Goal: Task Accomplishment & Management: Manage account settings

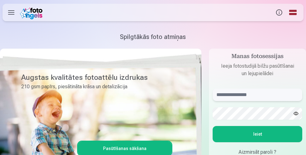
click at [265, 97] on input "text" at bounding box center [258, 95] width 90 height 12
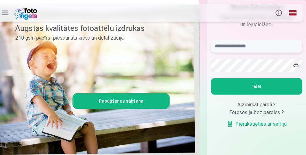
scroll to position [72, 0]
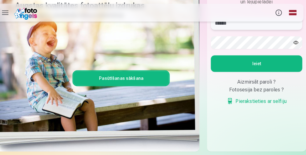
type input "******"
click at [269, 63] on button "Ieiet" at bounding box center [258, 62] width 90 height 16
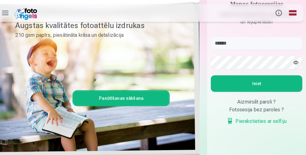
scroll to position [52, 0]
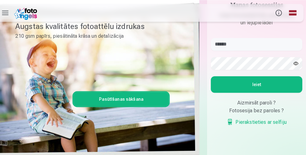
click at [297, 62] on button "button" at bounding box center [296, 62] width 12 height 12
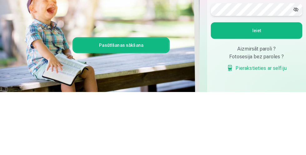
scroll to position [46, 0]
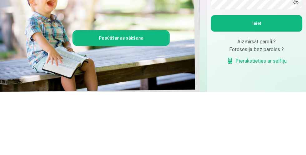
click at [268, 96] on button "Ieiet" at bounding box center [258, 88] width 90 height 16
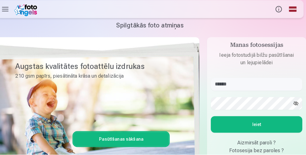
scroll to position [30, 0]
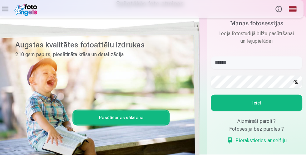
click at [259, 127] on div "Aizmirsāt paroli ?" at bounding box center [258, 122] width 90 height 7
click at [260, 127] on div "Aizmirsāt paroli ?" at bounding box center [258, 122] width 90 height 7
click at [261, 127] on div "Aizmirsāt paroli ?" at bounding box center [258, 122] width 90 height 7
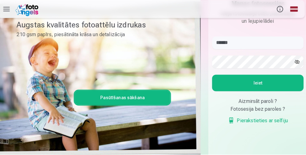
scroll to position [50, 0]
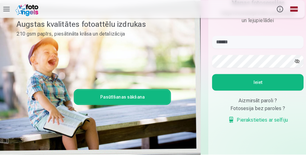
click at [262, 106] on div "Aizmirsāt paroli ?" at bounding box center [258, 102] width 90 height 7
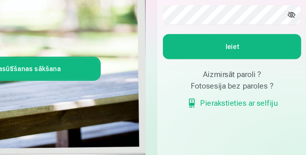
click at [272, 114] on div "Fotosesija bez paroles ?" at bounding box center [258, 109] width 90 height 7
click at [264, 106] on div "Aizmirsāt paroli ?" at bounding box center [258, 102] width 90 height 7
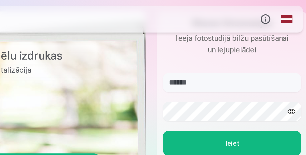
scroll to position [41, 0]
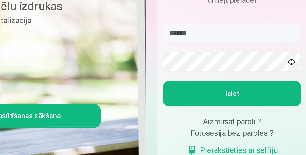
click at [264, 113] on div "Aizmirsāt paroli ?" at bounding box center [258, 110] width 90 height 7
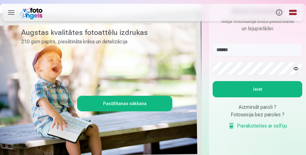
scroll to position [45, 0]
click at [259, 110] on div "Aizmirsāt paroli ?" at bounding box center [258, 107] width 90 height 7
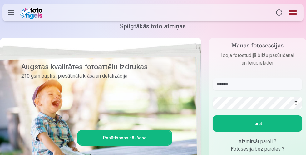
scroll to position [0, 0]
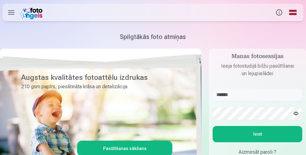
click at [21, 13] on img at bounding box center [32, 13] width 25 height 14
click at [15, 15] on label at bounding box center [10, 12] width 17 height 17
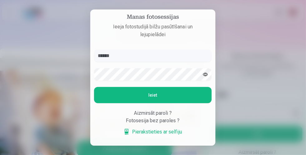
type input "******"
click at [185, 100] on button "Ieiet" at bounding box center [152, 95] width 117 height 16
click at [208, 69] on button "button" at bounding box center [206, 75] width 12 height 12
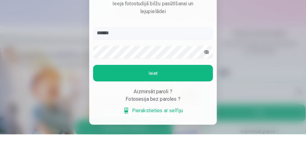
click at [265, 70] on div at bounding box center [153, 77] width 306 height 155
